Goal: Navigation & Orientation: Find specific page/section

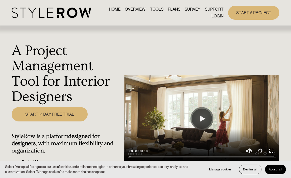
click at [221, 17] on link "LOGIN" at bounding box center [217, 16] width 12 height 7
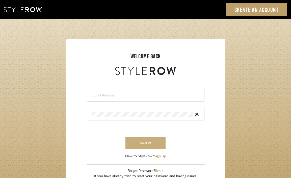
type input "[EMAIL_ADDRESS][DOMAIN_NAME]"
click at [133, 147] on button "sign in" at bounding box center [146, 143] width 40 height 12
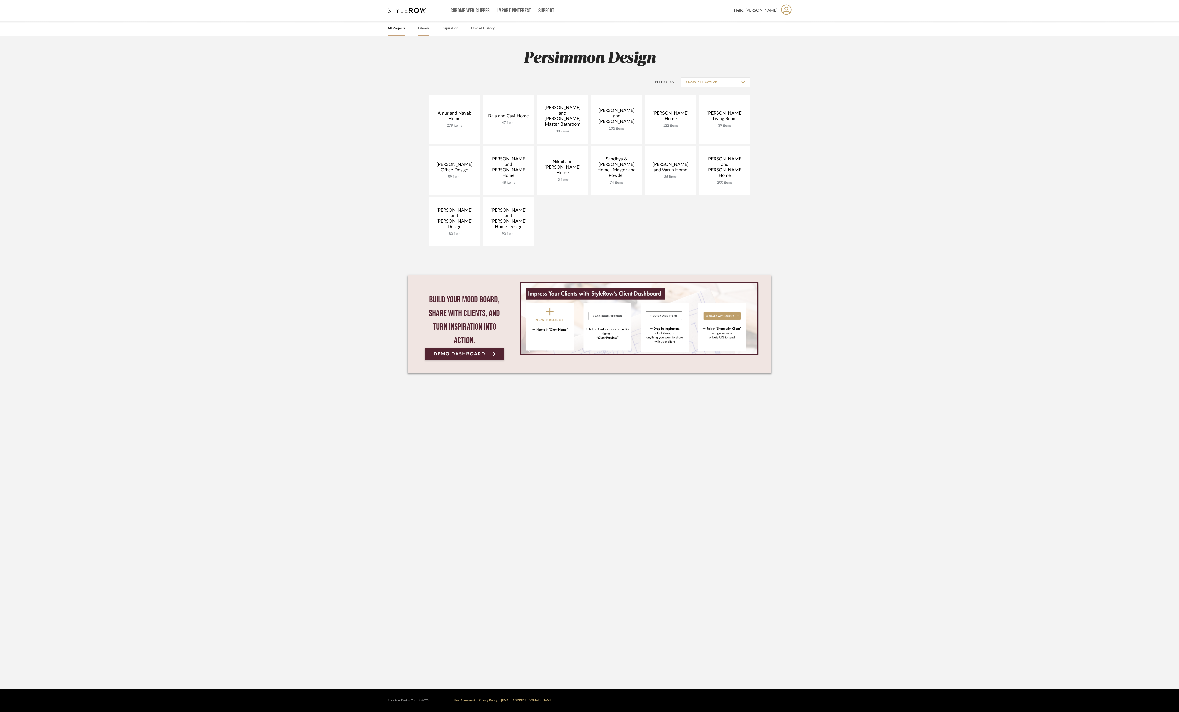
click at [424, 32] on div "Library" at bounding box center [423, 28] width 11 height 15
click at [423, 29] on link "Library" at bounding box center [423, 28] width 11 height 7
